Goal: Participate in discussion: Engage in conversation with other users on a specific topic

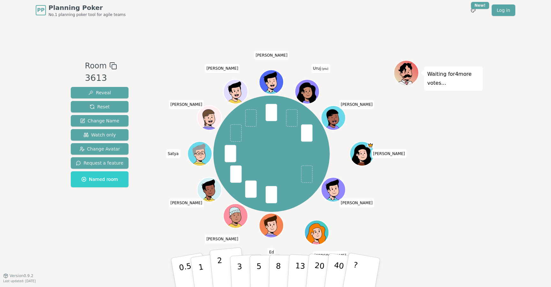
click at [222, 269] on p "2" at bounding box center [221, 273] width 8 height 35
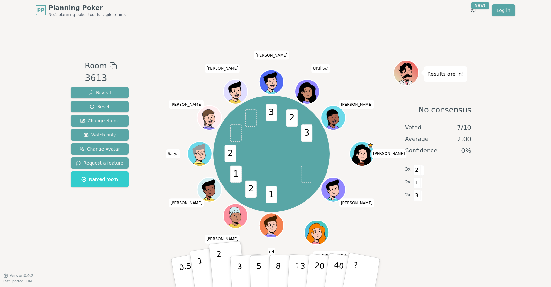
click at [204, 283] on button "1" at bounding box center [209, 272] width 38 height 52
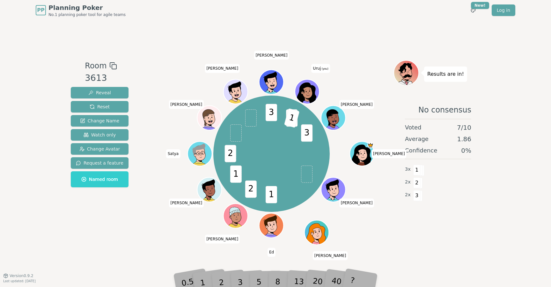
click at [140, 213] on div "Room 3613 Reveal Reset Change Name Watch only Change Avatar Request a feature N…" at bounding box center [275, 148] width 415 height 176
click at [140, 240] on div "Room 3613 Reveal Reset Change Name Watch only Change Avatar Request a feature N…" at bounding box center [275, 147] width 415 height 255
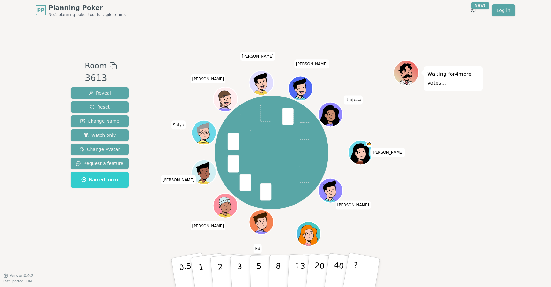
click at [176, 221] on div "[PERSON_NAME] [PERSON_NAME] [PERSON_NAME] [PERSON_NAME] [PERSON_NAME] C [PERSON…" at bounding box center [272, 151] width 244 height 161
click at [226, 269] on button "2" at bounding box center [228, 272] width 36 height 51
click at [178, 231] on div "[PERSON_NAME] [PERSON_NAME] [PERSON_NAME] [PERSON_NAME] [PERSON_NAME] C [PERSON…" at bounding box center [272, 151] width 244 height 161
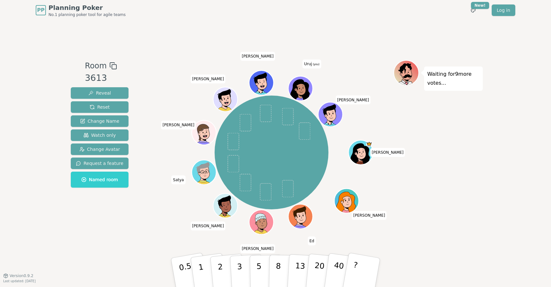
click at [172, 77] on div "[PERSON_NAME] Ed [PERSON_NAME] [PERSON_NAME] [PERSON_NAME] C [PERSON_NAME] (you…" at bounding box center [272, 151] width 244 height 161
click at [263, 277] on button "5" at bounding box center [266, 272] width 33 height 48
click at [442, 144] on div "Waiting for 6 more votes..." at bounding box center [438, 147] width 89 height 175
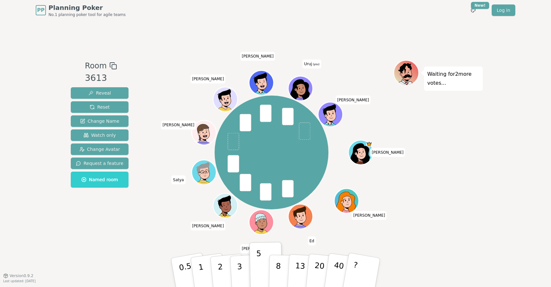
click at [48, 187] on div "PP Planning Poker No.1 planning poker tool for agile teams Toggle theme New! Lo…" at bounding box center [275, 143] width 551 height 287
click at [107, 237] on div "Room 3613 Reveal Reset Change Name Watch only Change Avatar Request a feature N…" at bounding box center [275, 147] width 415 height 255
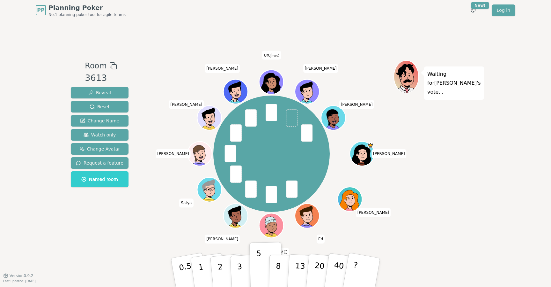
click at [145, 223] on div "Room 3613 Reveal Reset Change Name Watch only Change Avatar Request a feature N…" at bounding box center [275, 148] width 415 height 176
